Goal: Communication & Community: Answer question/provide support

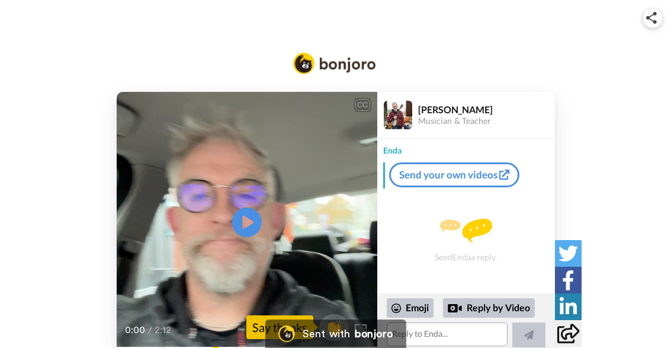
click at [254, 225] on icon at bounding box center [247, 222] width 30 height 30
click at [376, 169] on video at bounding box center [247, 222] width 261 height 261
click at [500, 139] on div "[PERSON_NAME] Musician & Teacher" at bounding box center [467, 115] width 178 height 47
click at [445, 266] on div "Send Enda a reply." at bounding box center [467, 240] width 178 height 94
click at [484, 277] on div "Send Enda a reply." at bounding box center [467, 240] width 178 height 94
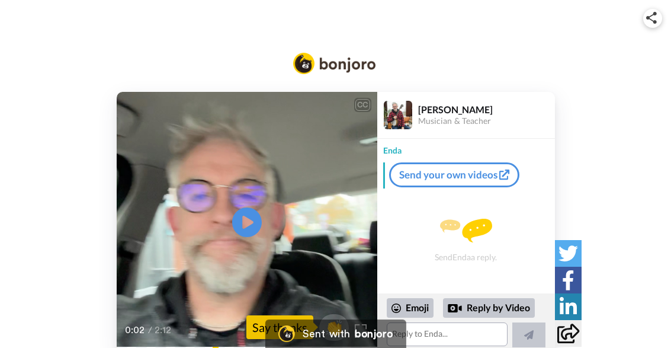
click at [484, 233] on img at bounding box center [466, 231] width 52 height 24
click at [472, 235] on img at bounding box center [466, 231] width 52 height 24
click at [649, 163] on div "CC Play/Pause Hello, [PERSON_NAME] here. 0:02 / 2:12 👏 Say thanks [PERSON_NAME]…" at bounding box center [335, 222] width 671 height 261
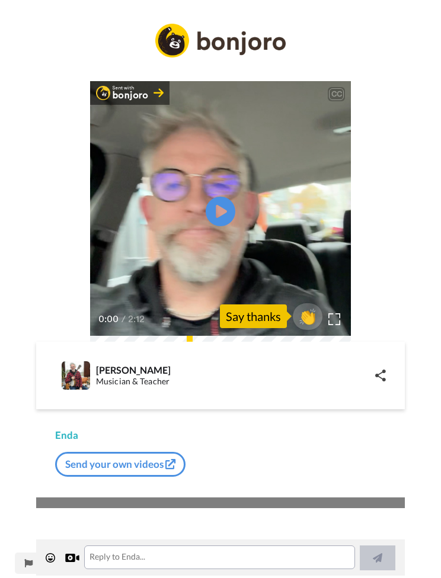
click at [133, 347] on div "Enda" at bounding box center [220, 435] width 331 height 14
click at [174, 347] on textarea at bounding box center [219, 558] width 271 height 24
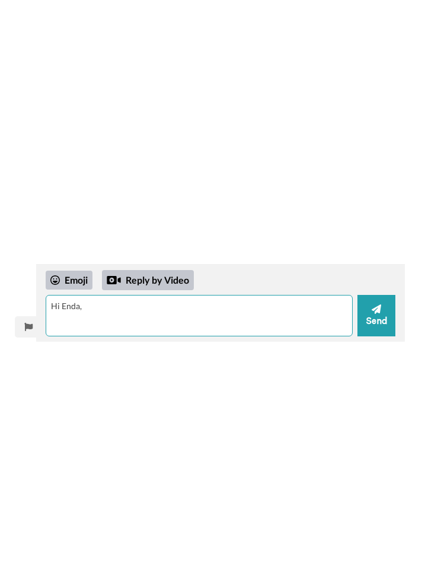
type textarea "Hi Enda,"
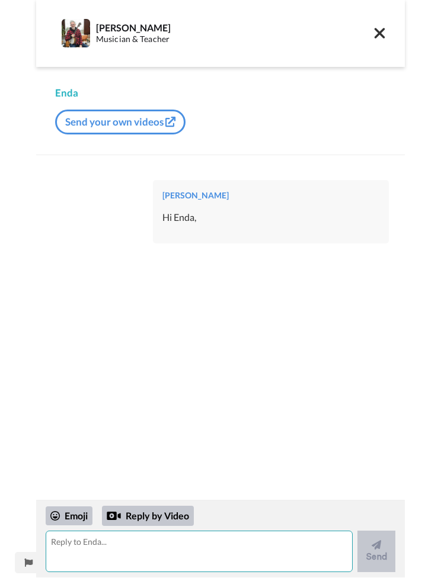
click at [243, 347] on textarea at bounding box center [199, 552] width 307 height 41
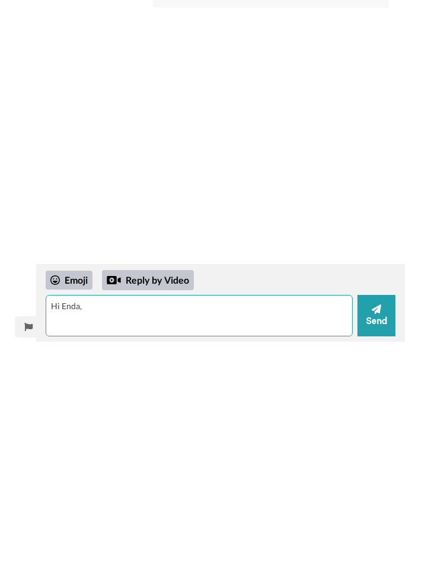
type textarea "Hi Enda,"
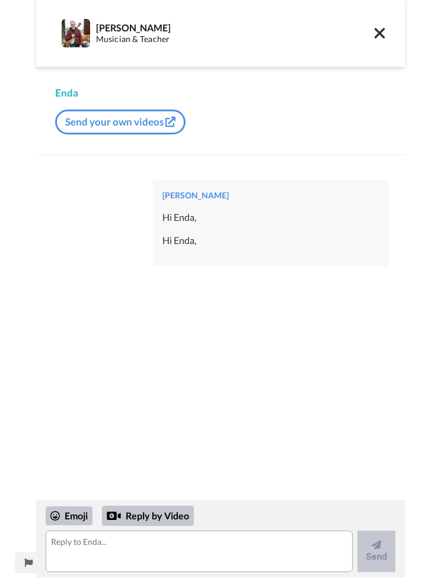
click at [241, 231] on div "[PERSON_NAME] Hi Enda, Hi Enda," at bounding box center [271, 224] width 236 height 87
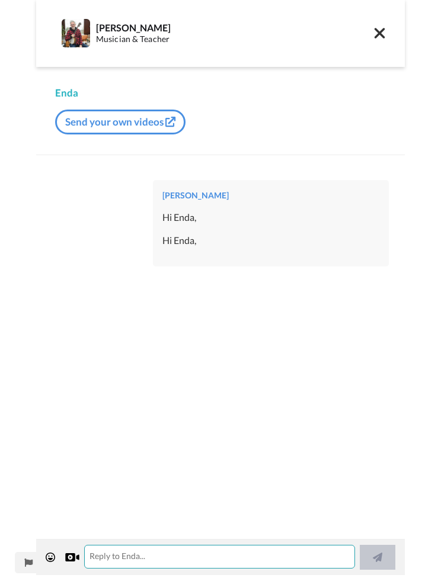
click at [161, 347] on textarea at bounding box center [219, 558] width 271 height 24
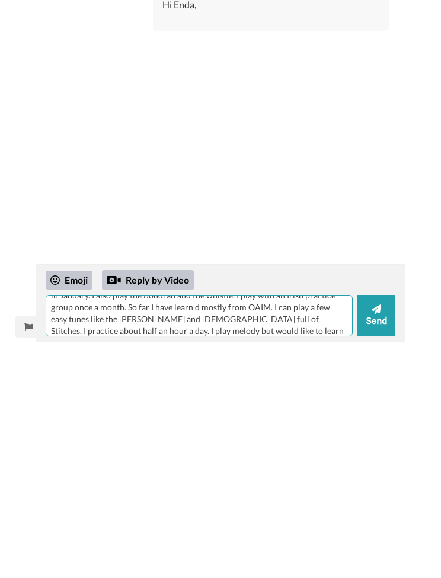
scroll to position [34, 0]
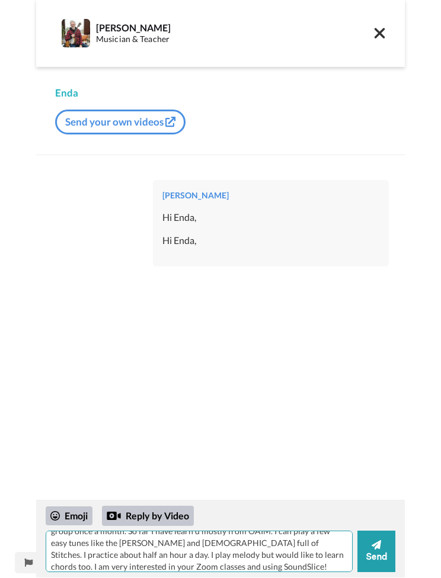
type textarea "I live in [US_STATE] and started playing the [DEMOGRAPHIC_DATA] tenor banjo in …"
click at [379, 347] on icon at bounding box center [376, 545] width 9 height 9
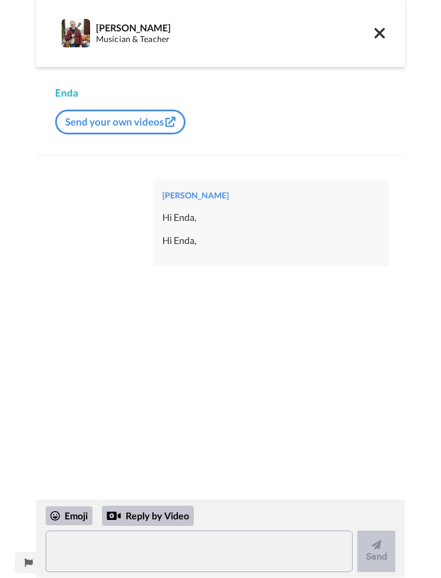
scroll to position [0, 0]
